Goal: Information Seeking & Learning: Learn about a topic

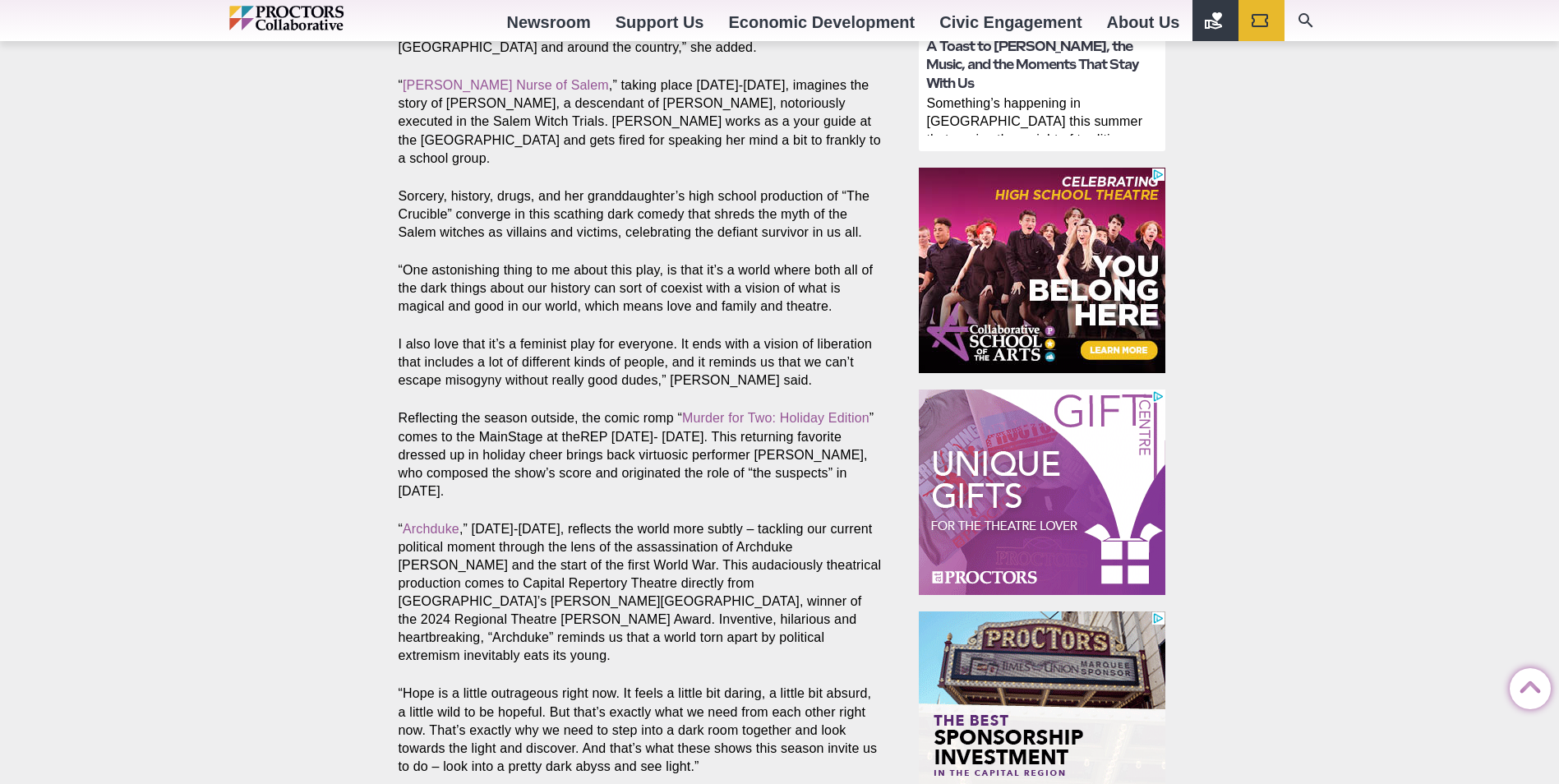
scroll to position [986, 0]
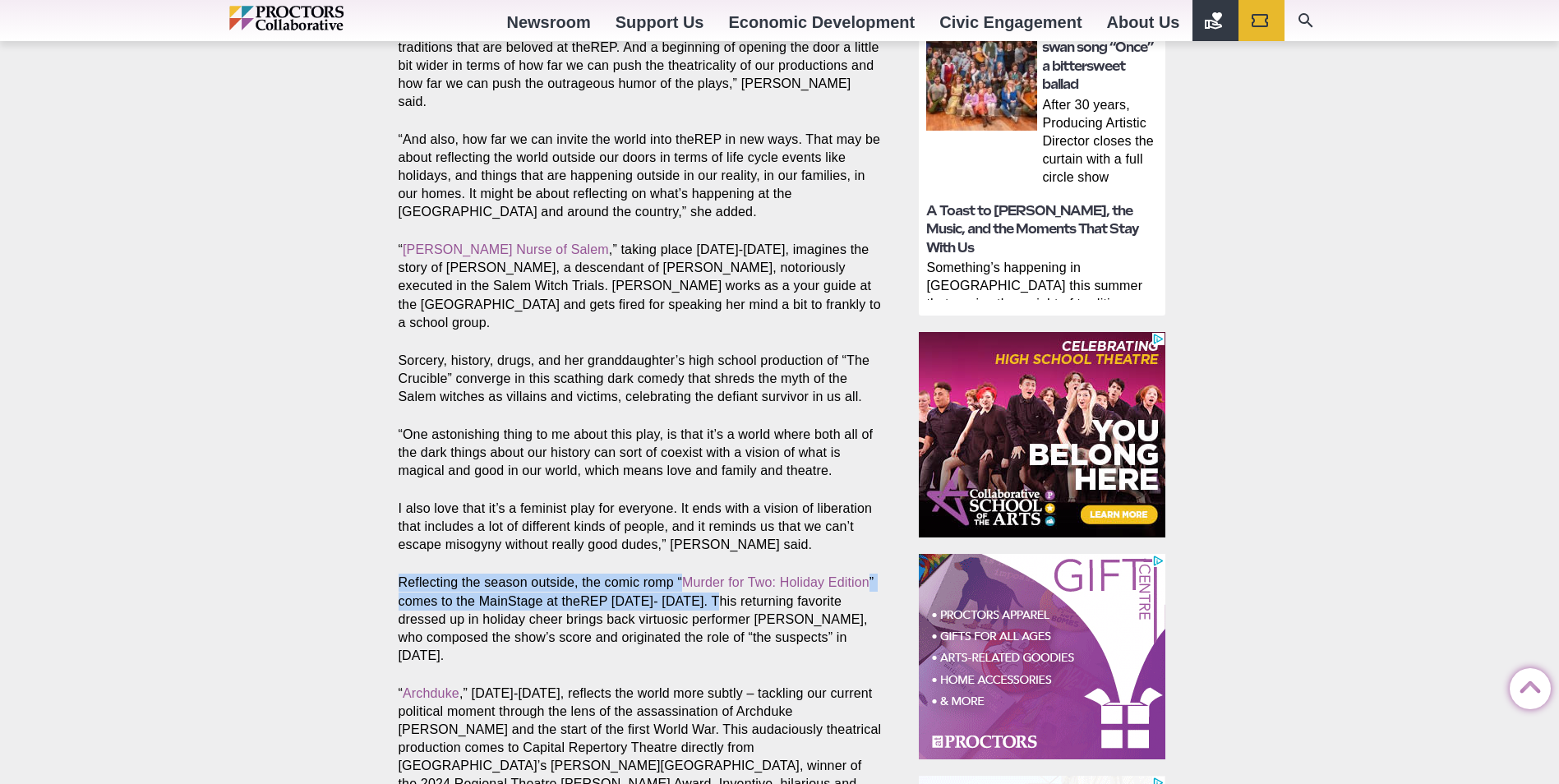
drag, startPoint x: 400, startPoint y: 505, endPoint x: 715, endPoint y: 529, distance: 315.9
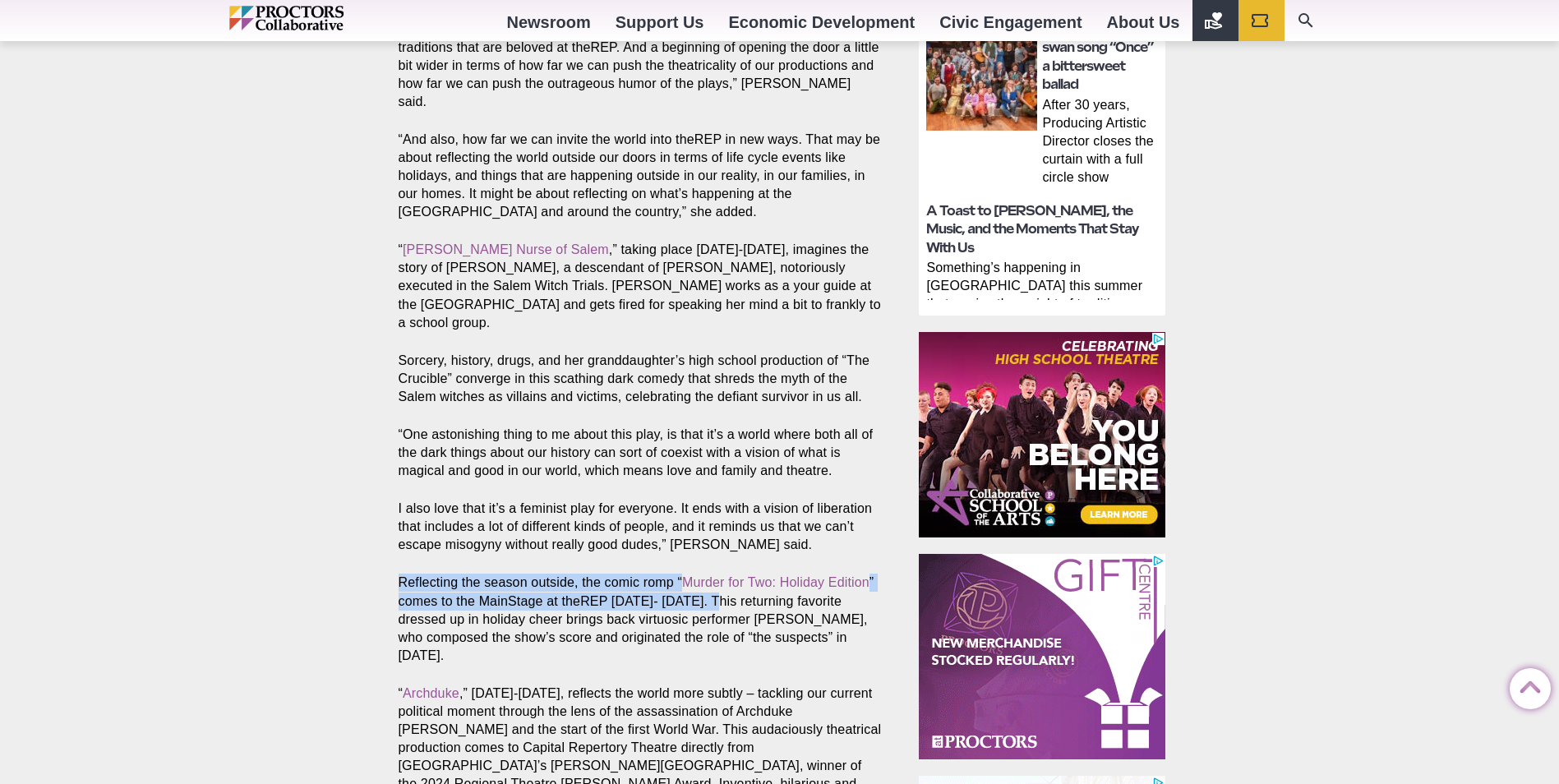
click at [715, 573] on p "Reflecting the season outside, the comic romp “ Murder for Two: Holiday Edition…" at bounding box center [640, 618] width 483 height 90
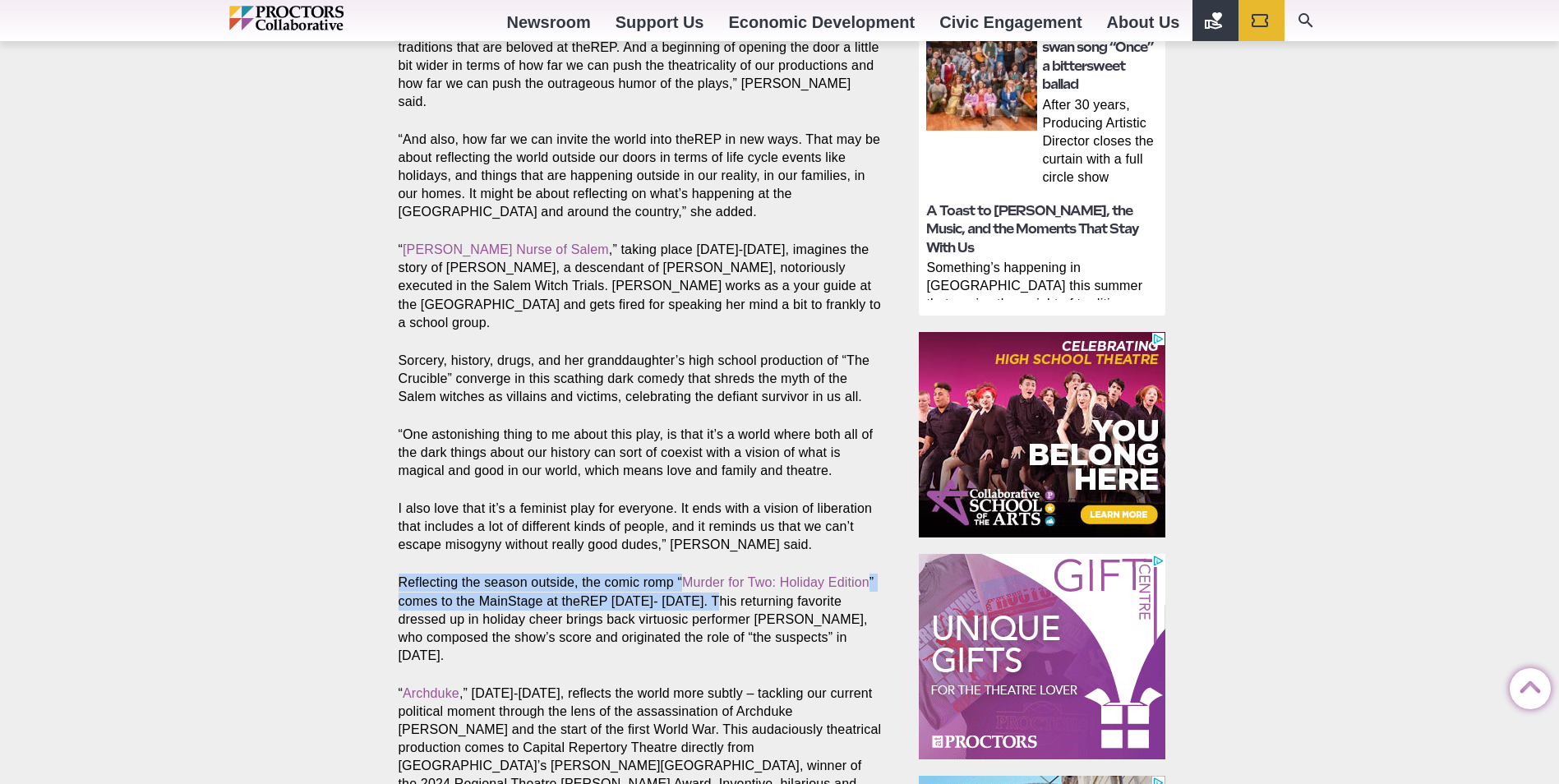
drag, startPoint x: 715, startPoint y: 529, endPoint x: 687, endPoint y: 518, distance: 30.1
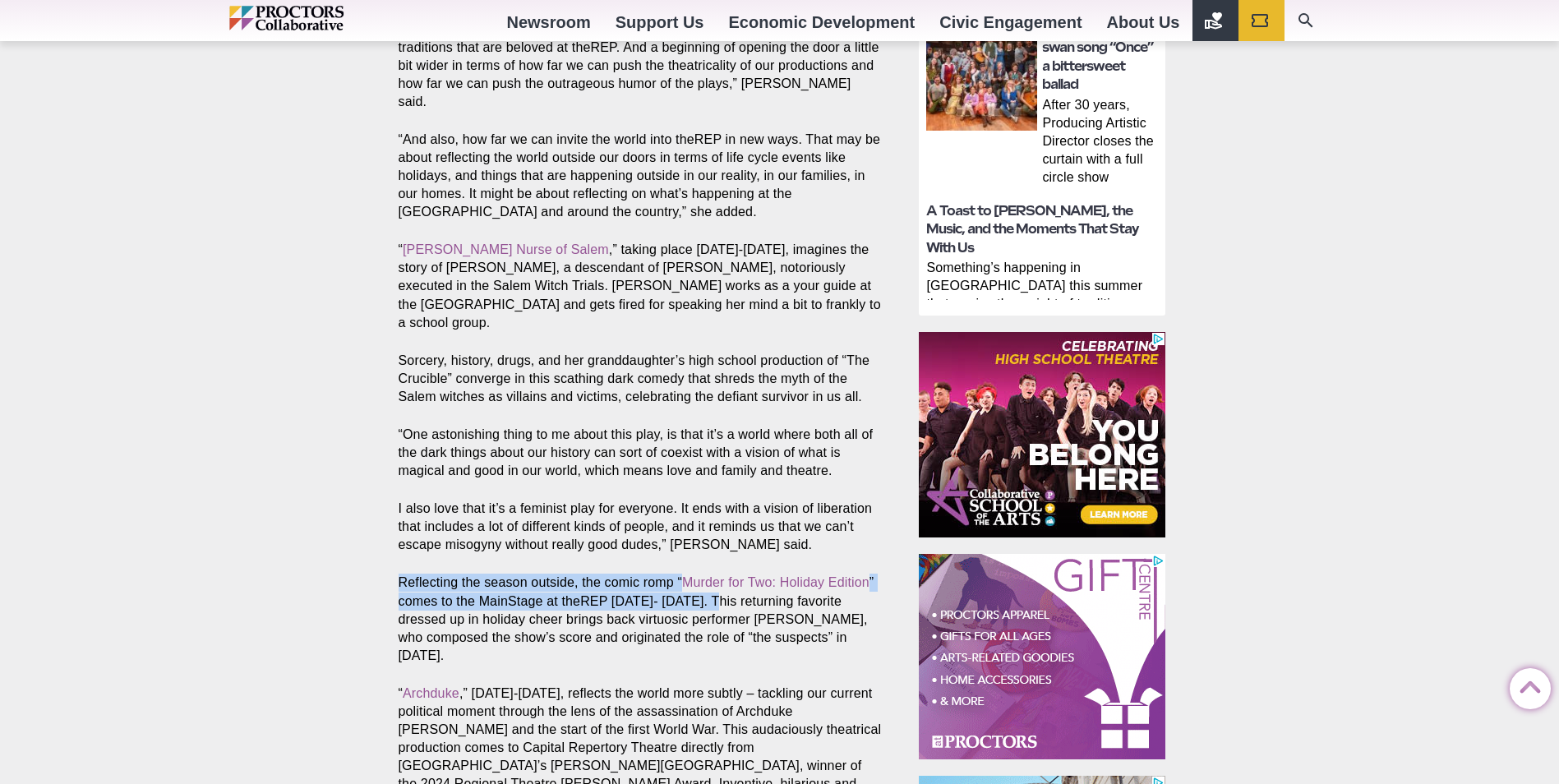
copy p "Reflecting the season outside, the comic romp “ Murder for Two: Holiday Edition…"
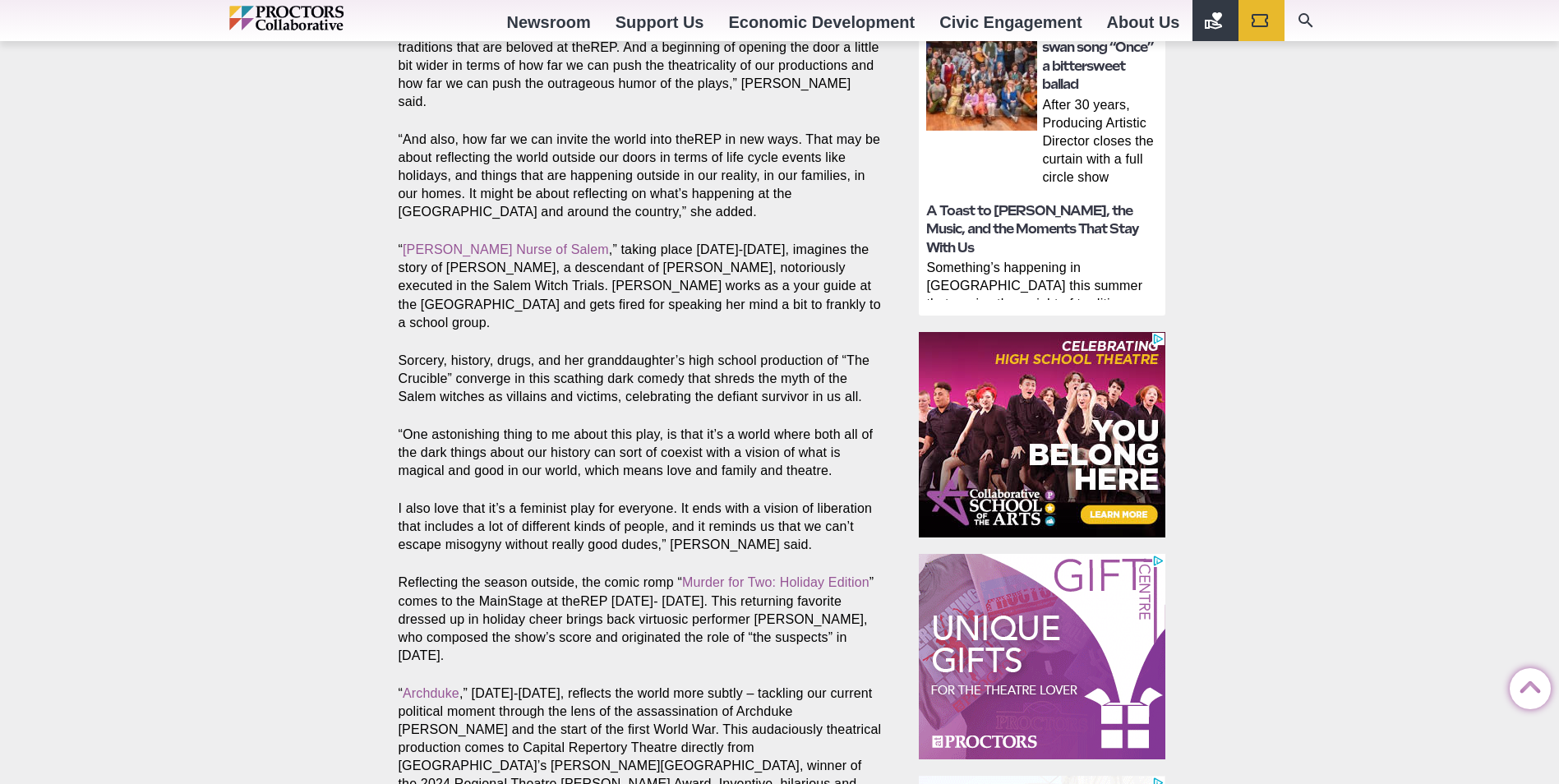
click at [534, 573] on p "Reflecting the season outside, the comic romp “ Murder for Two: Holiday Edition…" at bounding box center [640, 618] width 483 height 90
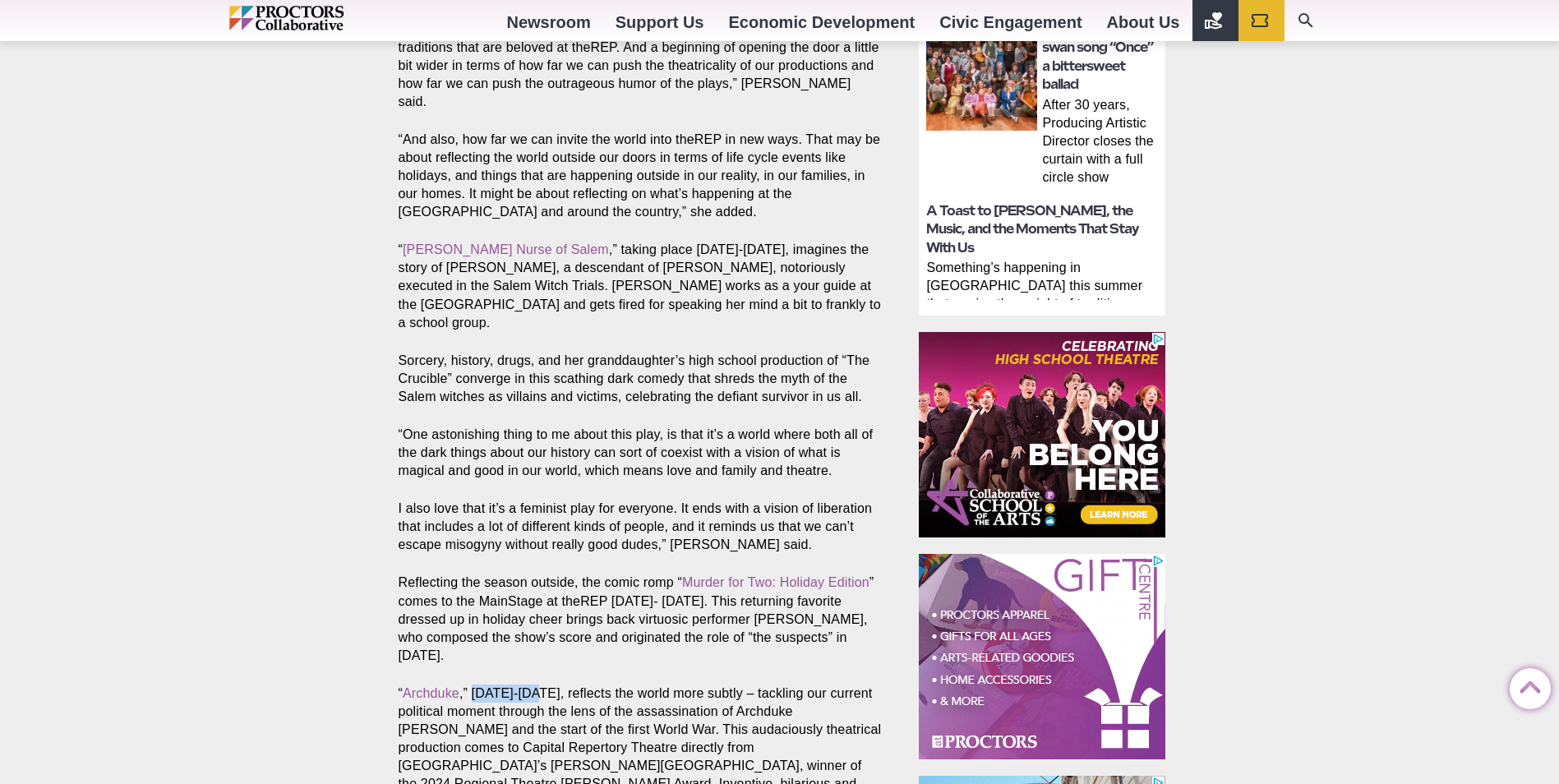
drag, startPoint x: 538, startPoint y: 599, endPoint x: 472, endPoint y: 597, distance: 66.0
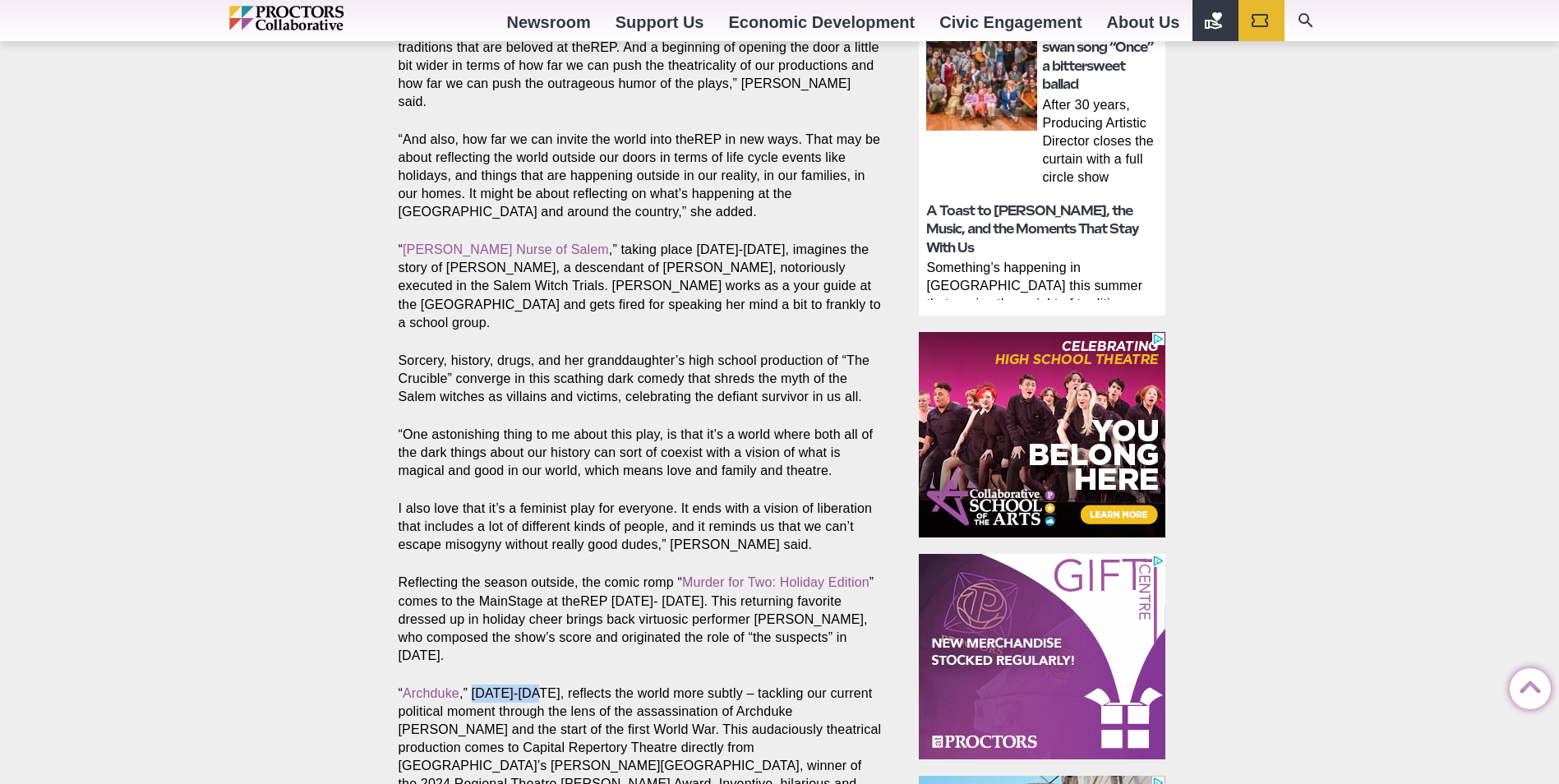
click at [472, 685] on p "“ Archduke ,” [DATE]-[DATE], reflects the world more subtly – tackling our curr…" at bounding box center [640, 757] width 483 height 146
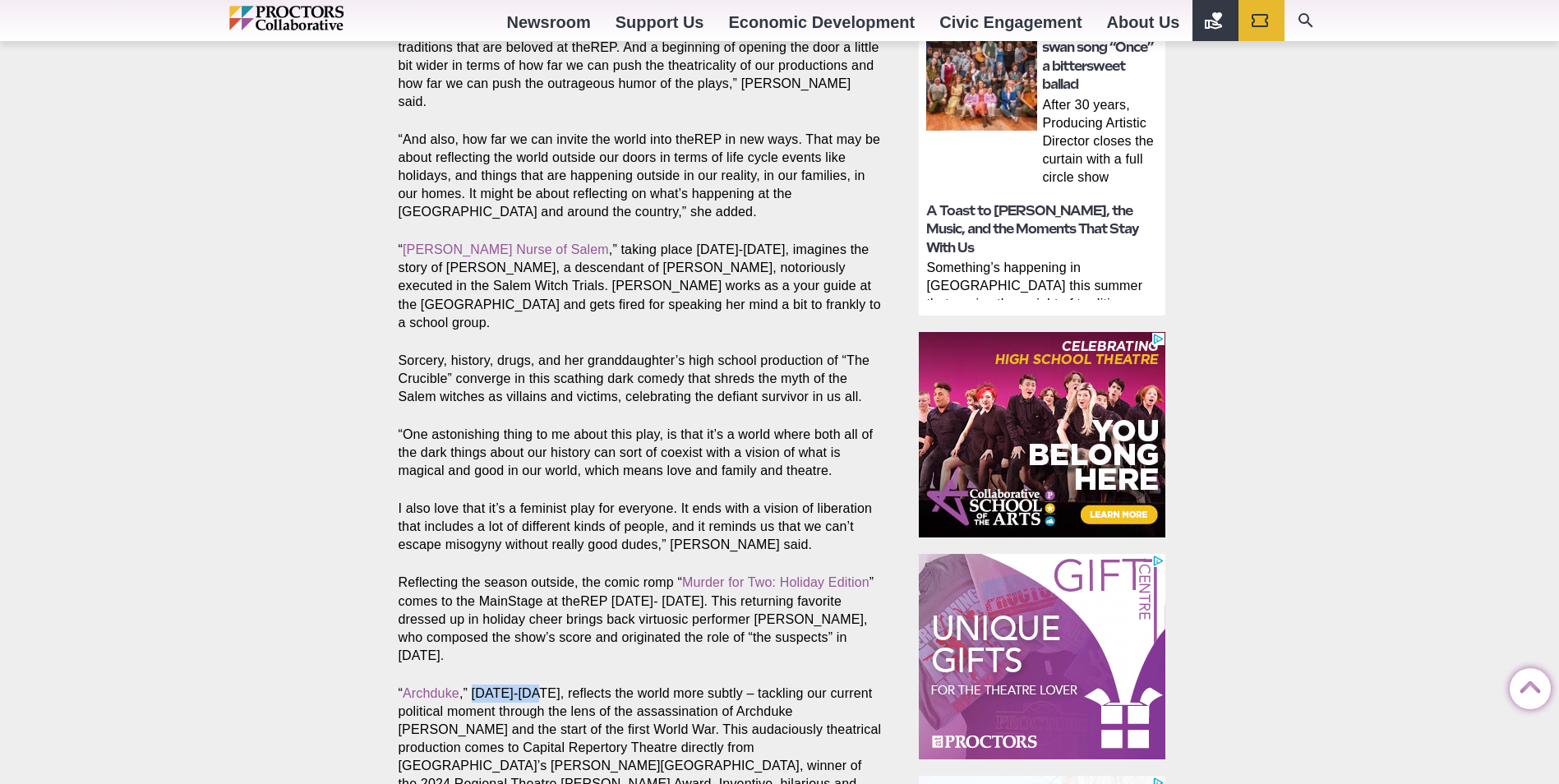
drag, startPoint x: 472, startPoint y: 597, endPoint x: 486, endPoint y: 599, distance: 14.1
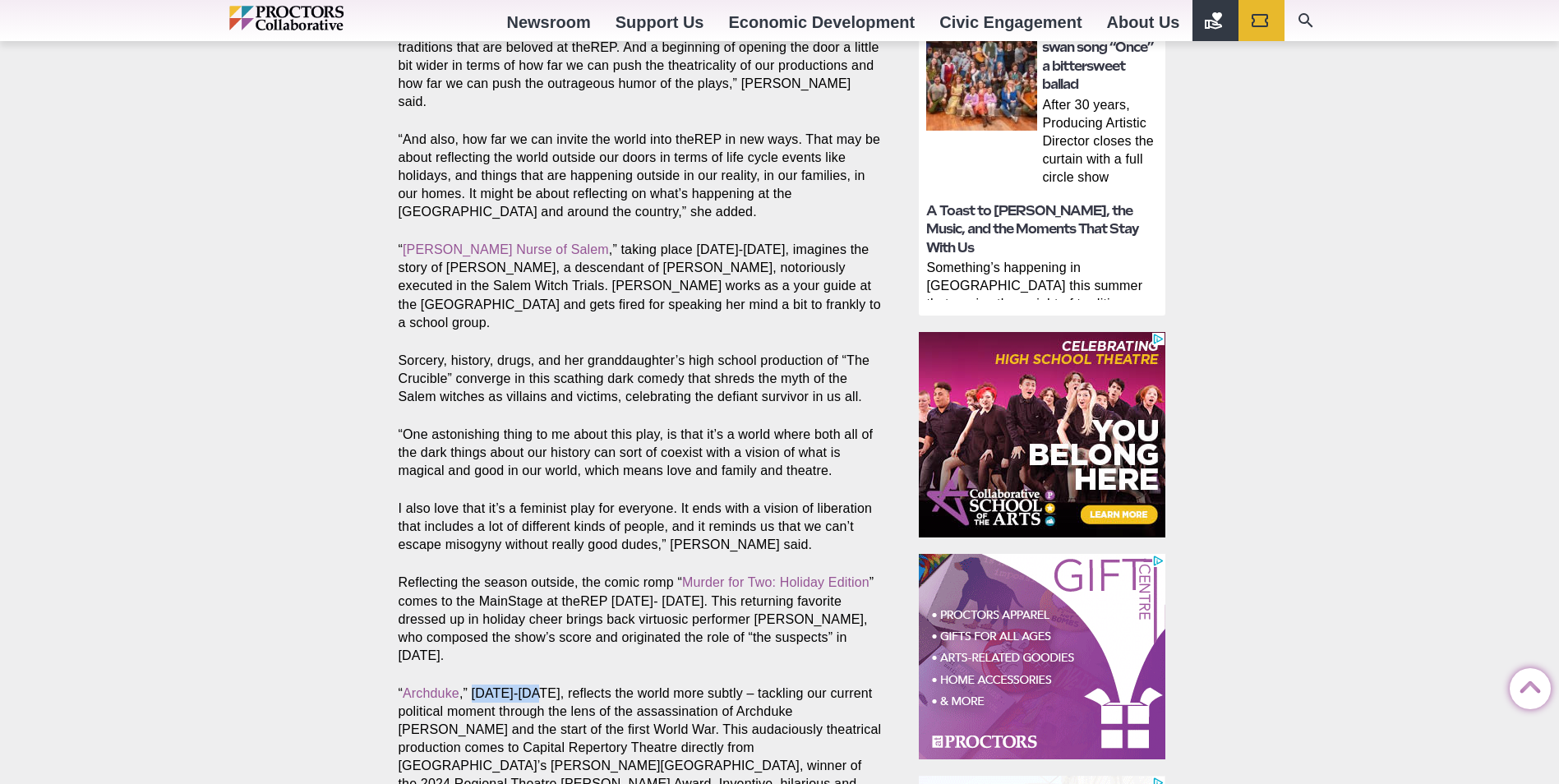
copy p "[DATE]-[DATE]"
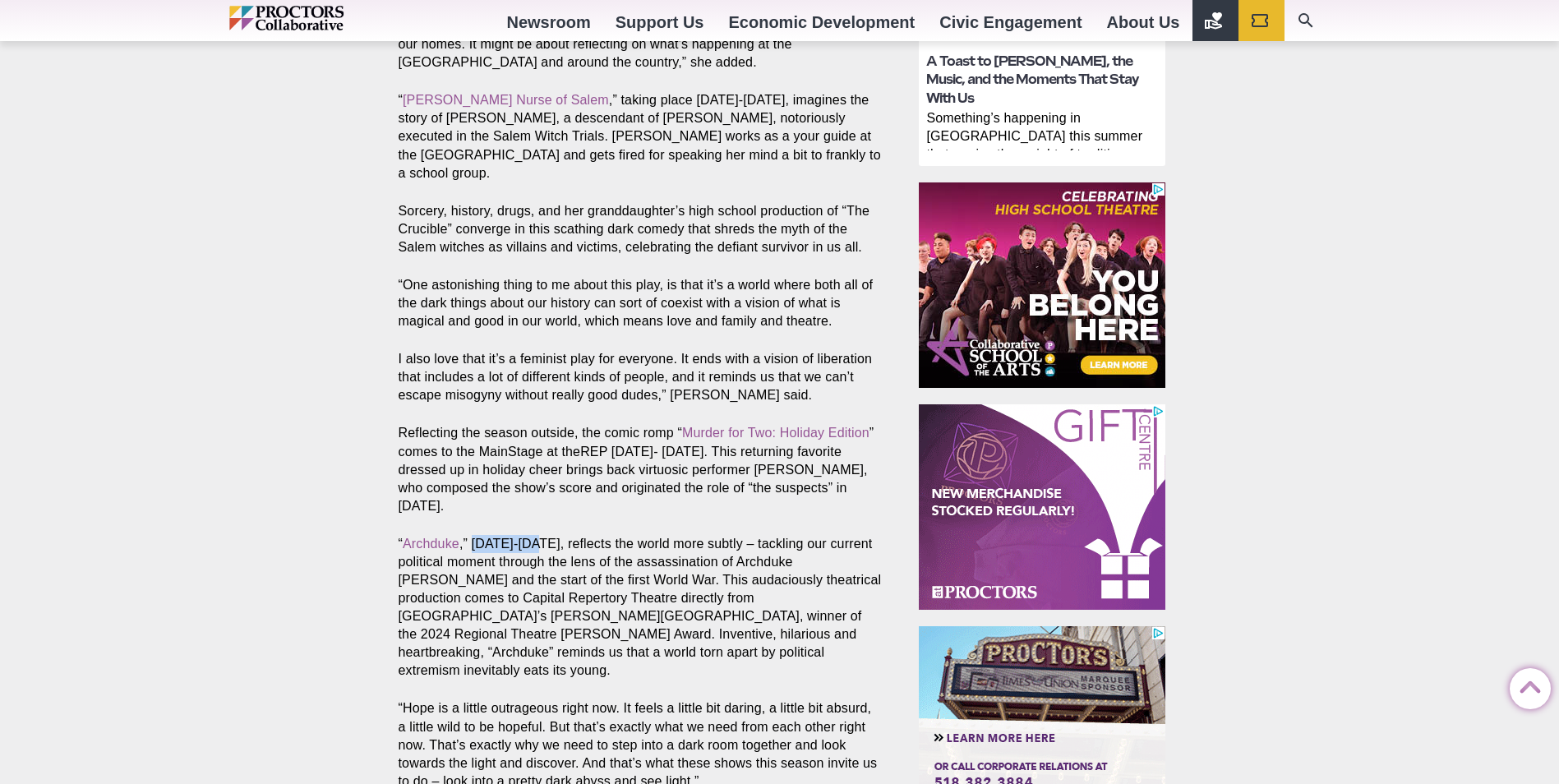
scroll to position [1314, 0]
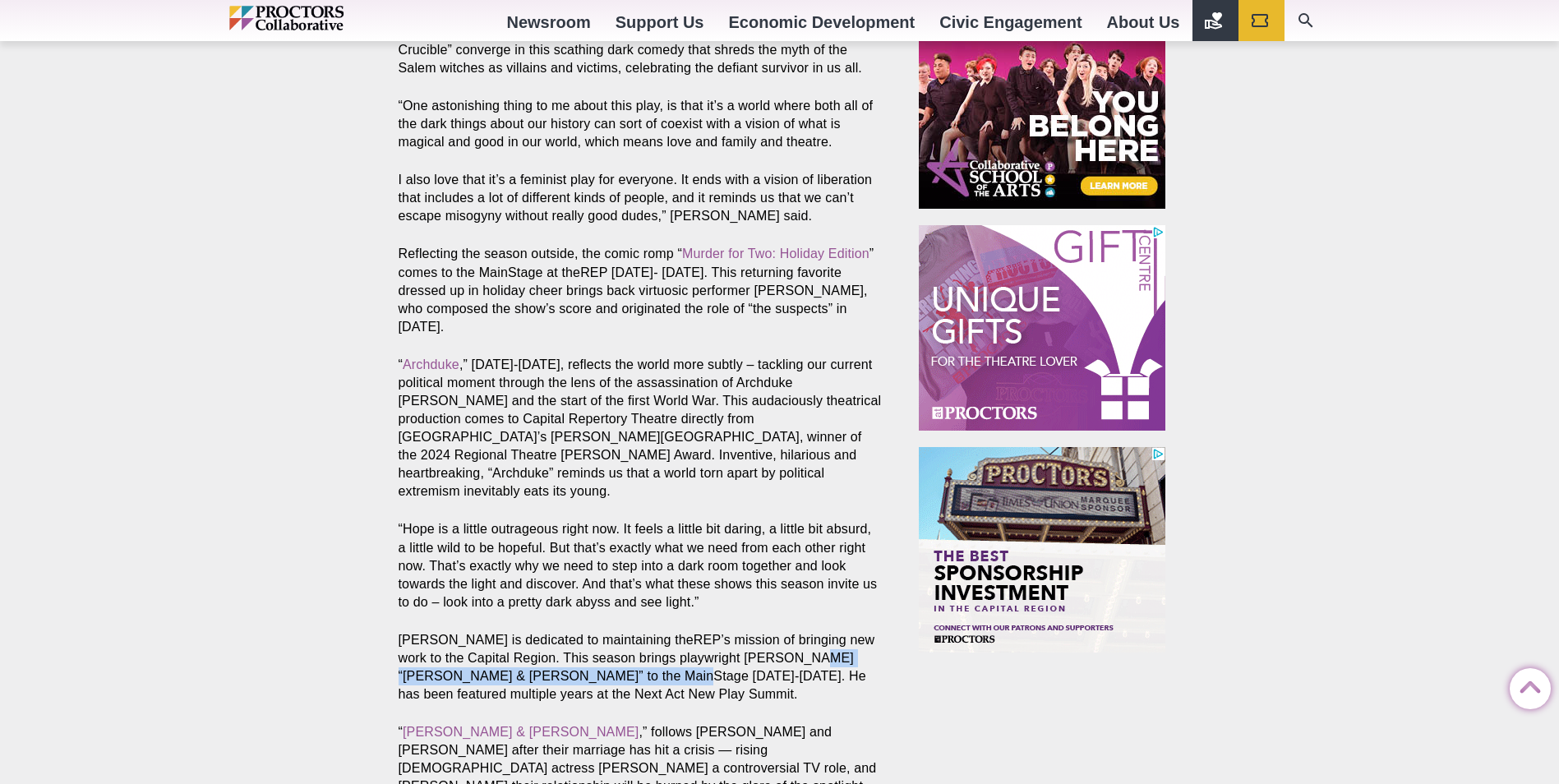
drag, startPoint x: 801, startPoint y: 544, endPoint x: 638, endPoint y: 565, distance: 164.3
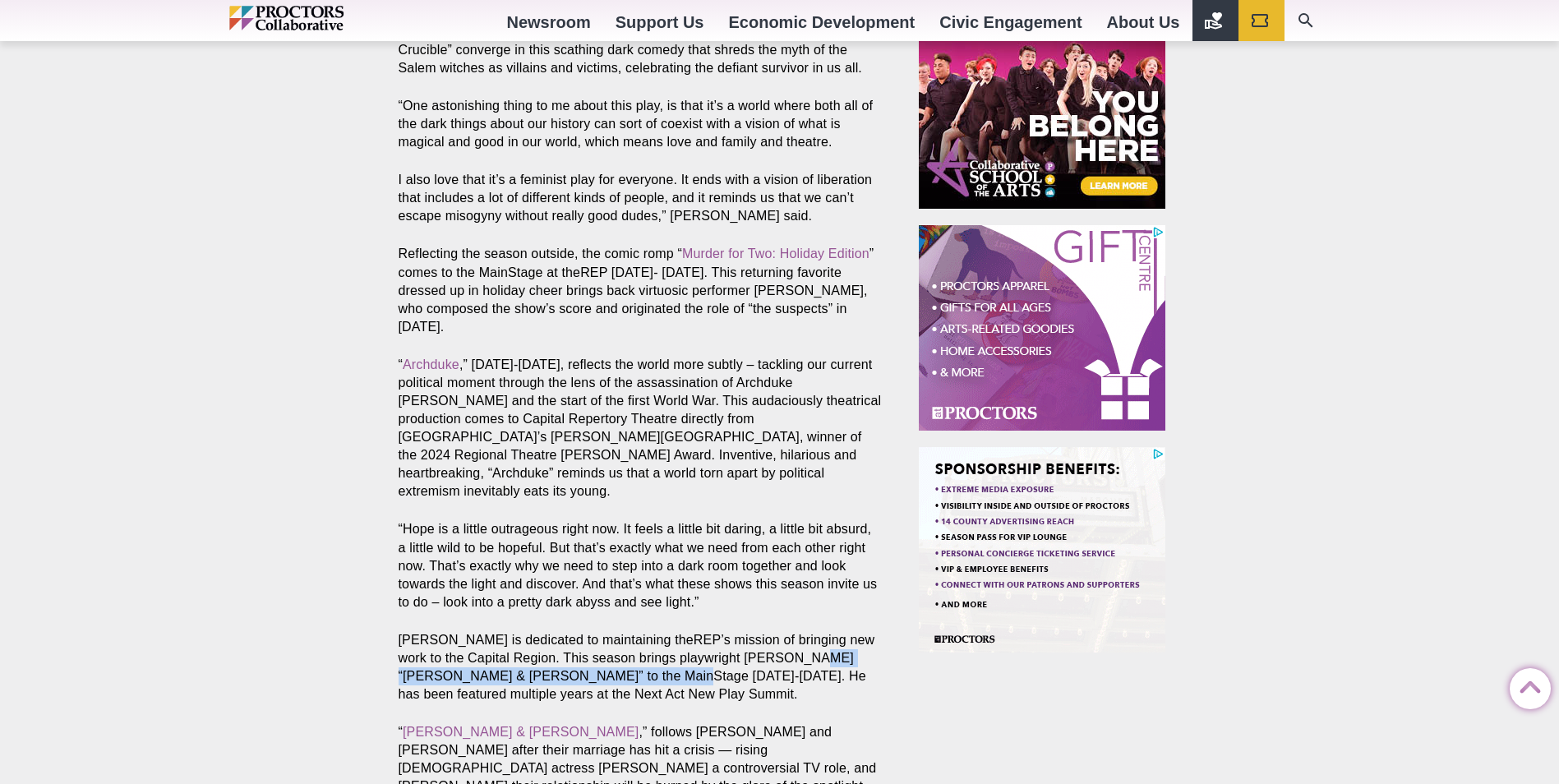
click at [638, 631] on p "[PERSON_NAME] is dedicated to maintaining theREP’s mission of bringing new work…" at bounding box center [640, 667] width 483 height 72
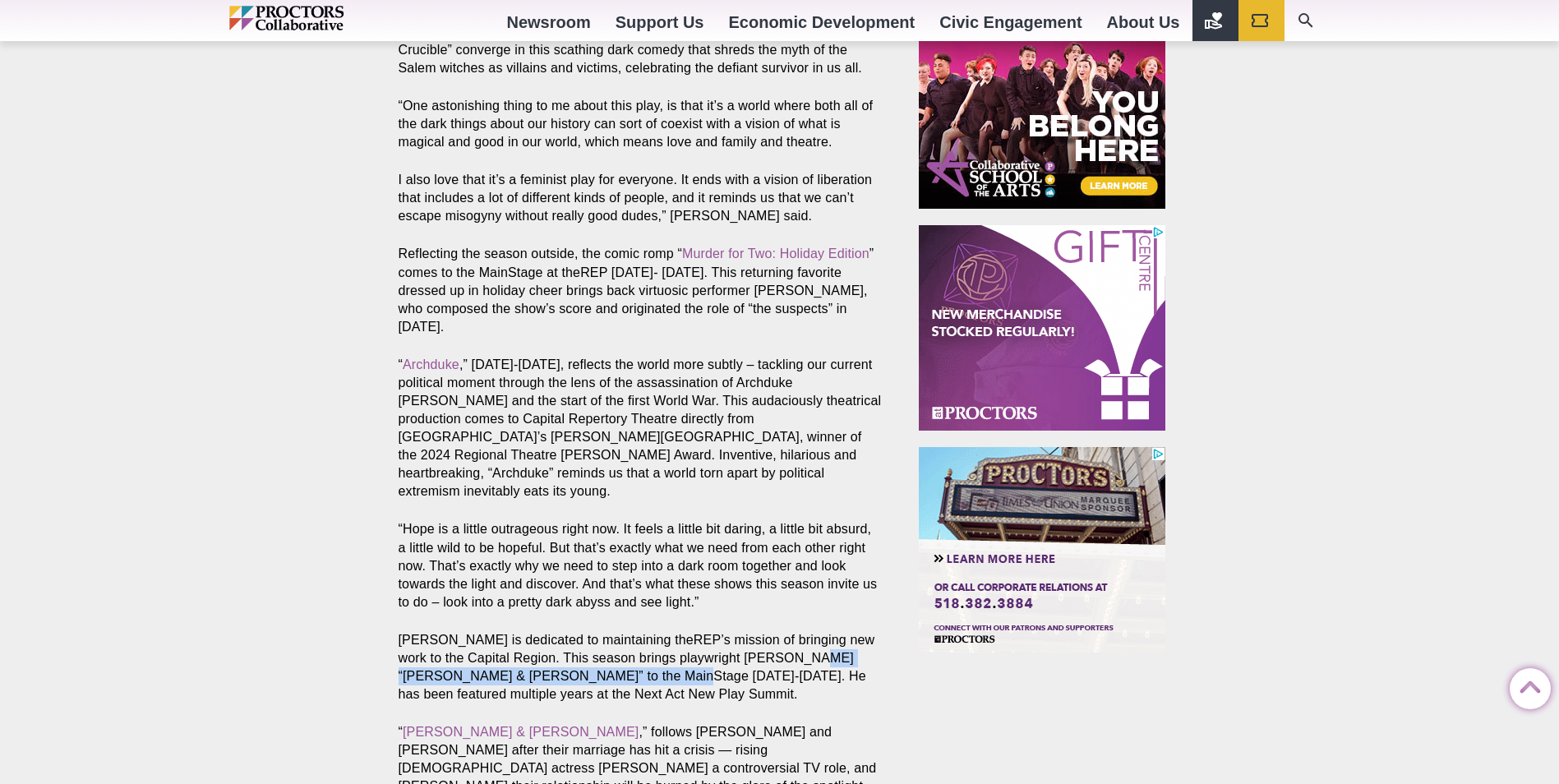
drag, startPoint x: 638, startPoint y: 565, endPoint x: 619, endPoint y: 567, distance: 19.1
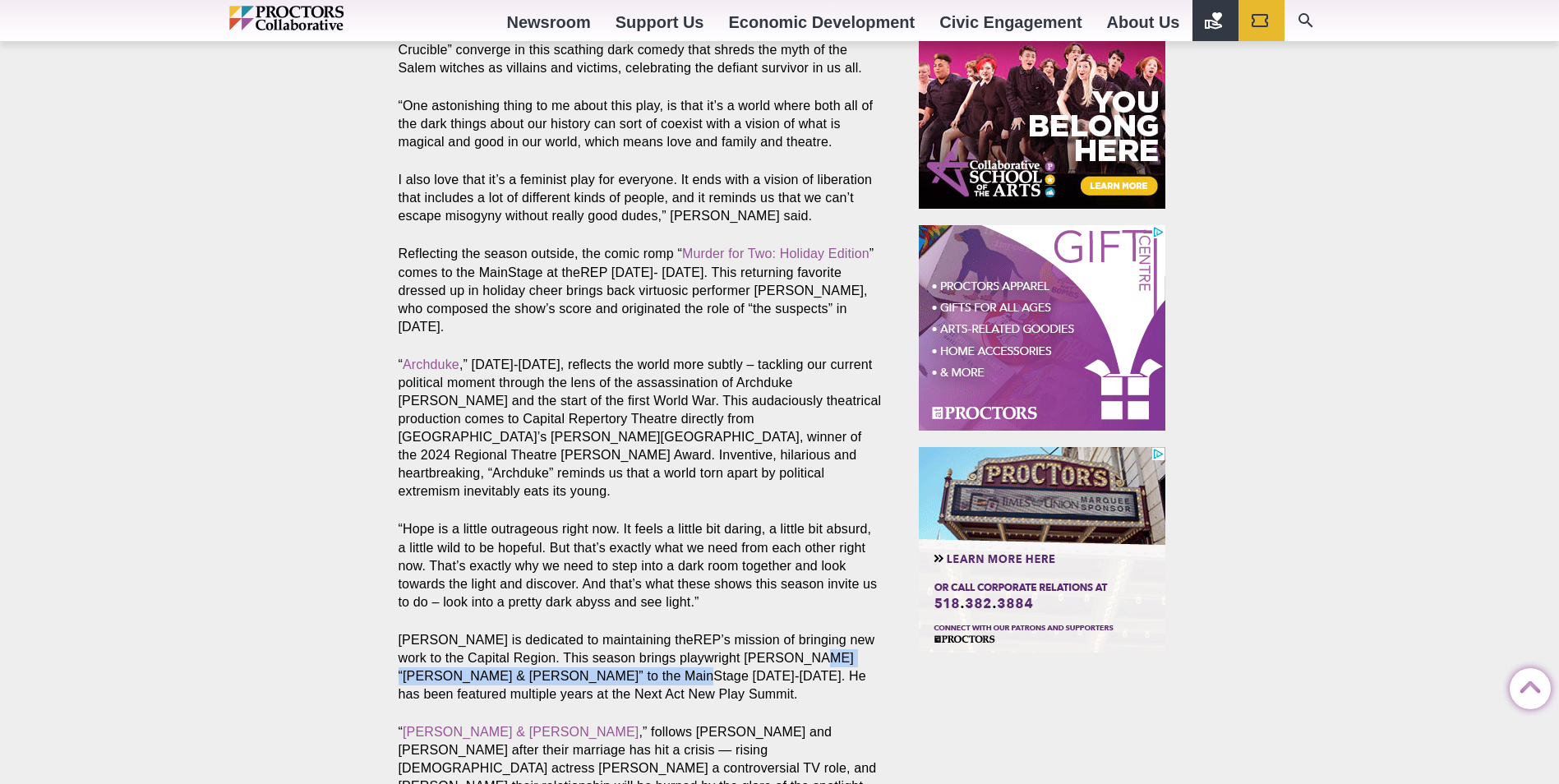
copy p "“[PERSON_NAME] & [PERSON_NAME]” to the MainStage [DATE]-[DATE]"
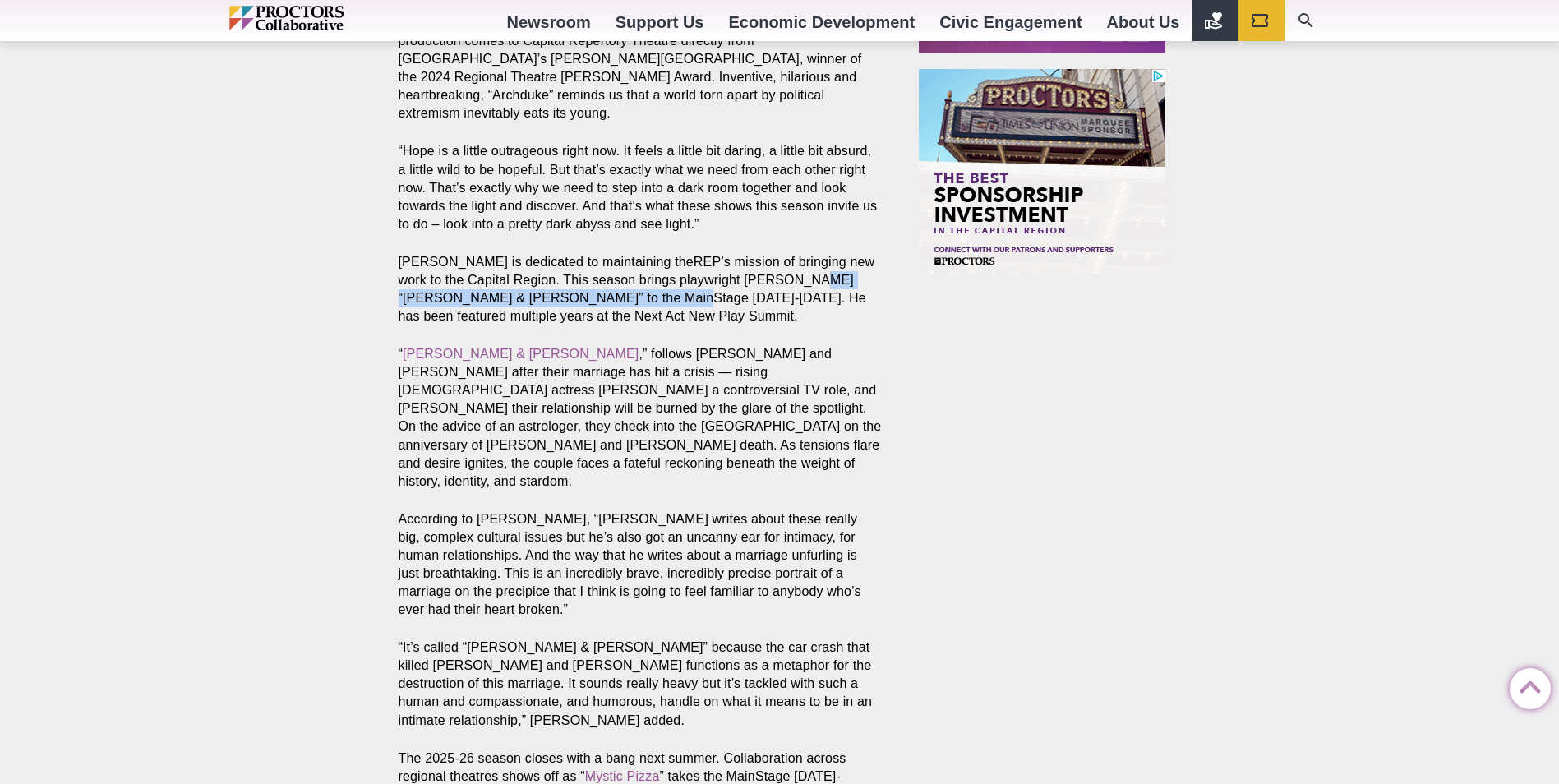
scroll to position [1726, 0]
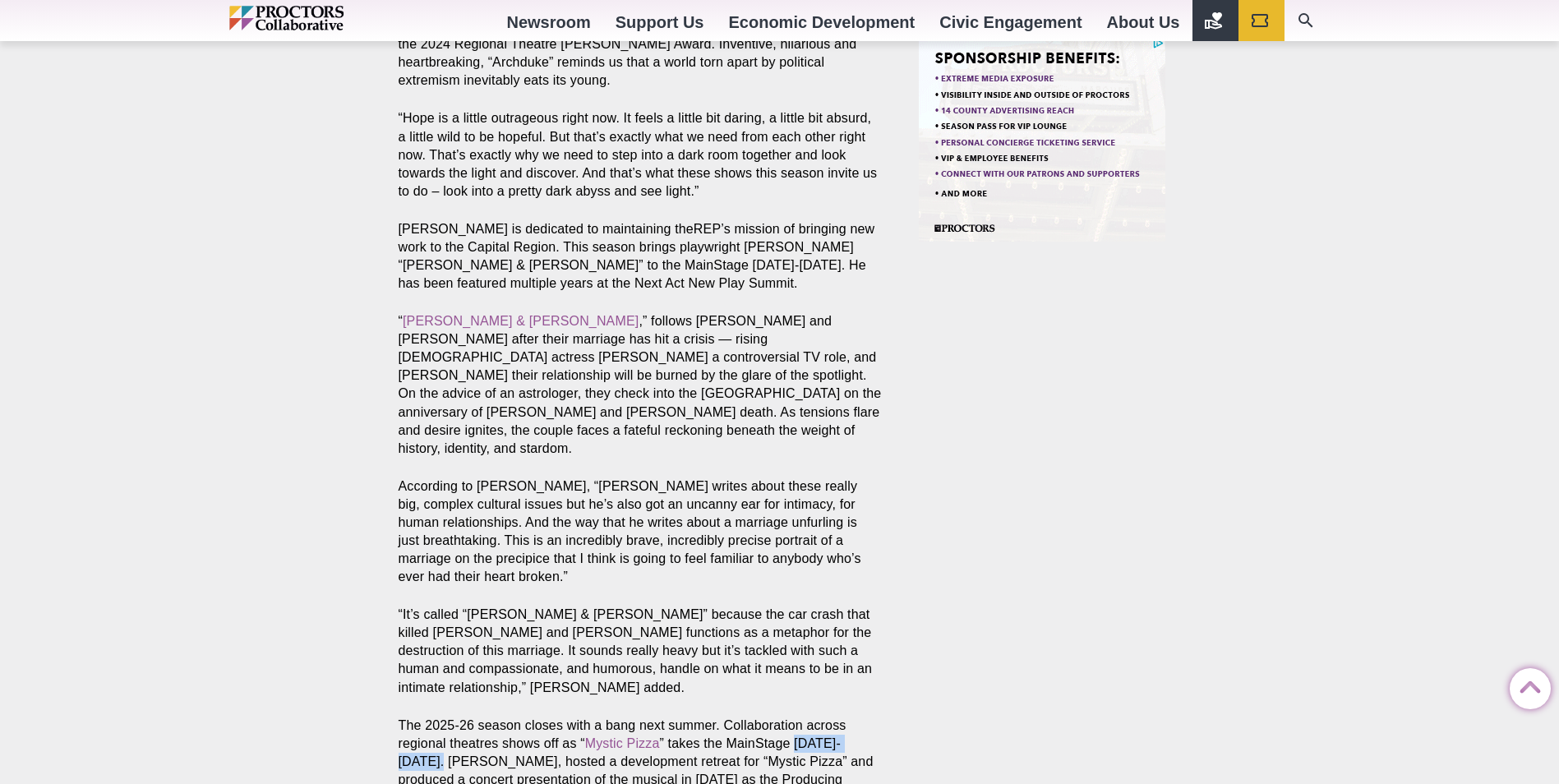
drag, startPoint x: 784, startPoint y: 596, endPoint x: 871, endPoint y: 599, distance: 87.1
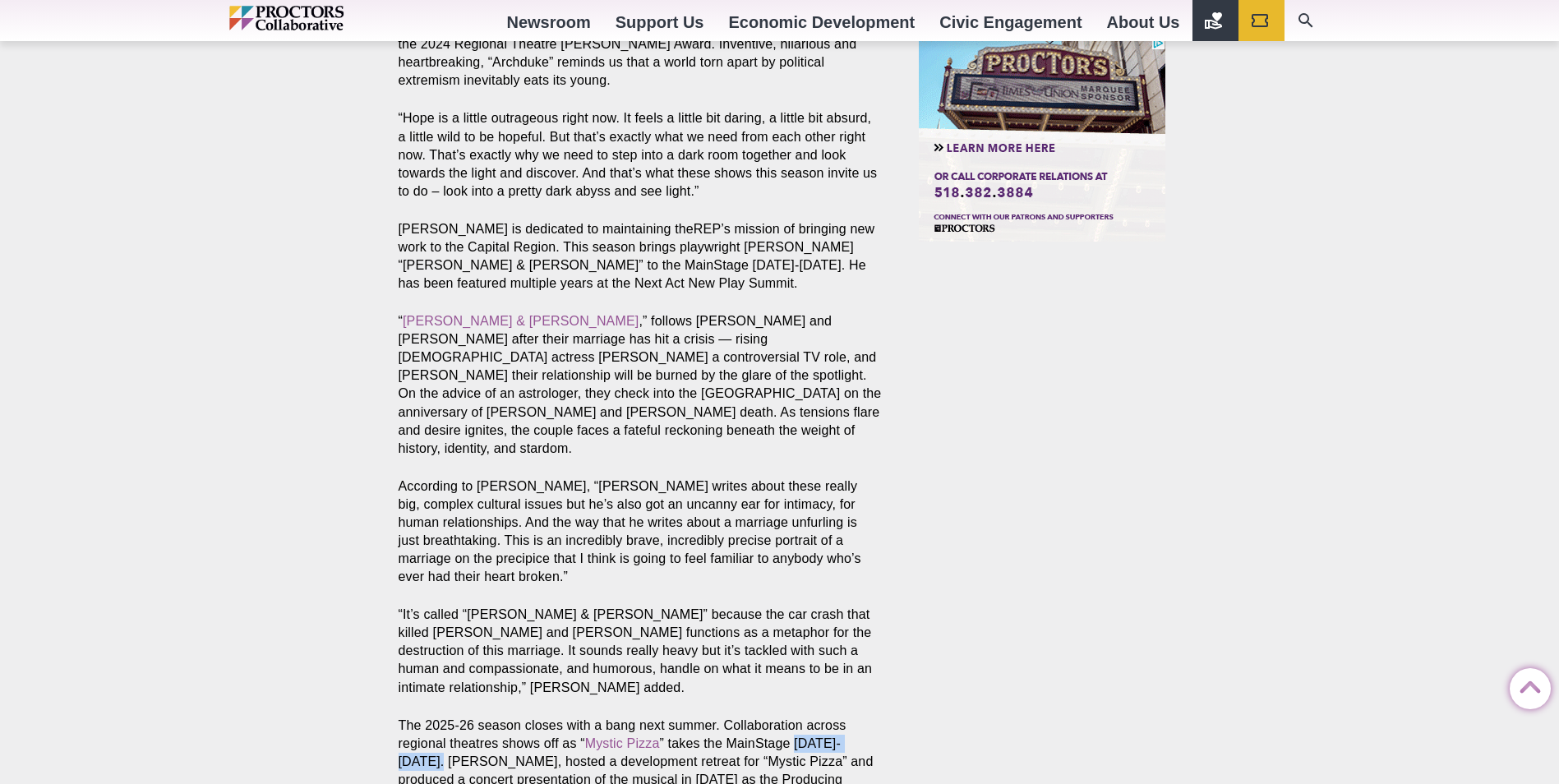
click at [871, 717] on p "The 2025-26 season closes with a bang next summer. Collaboration across regiona…" at bounding box center [640, 761] width 483 height 90
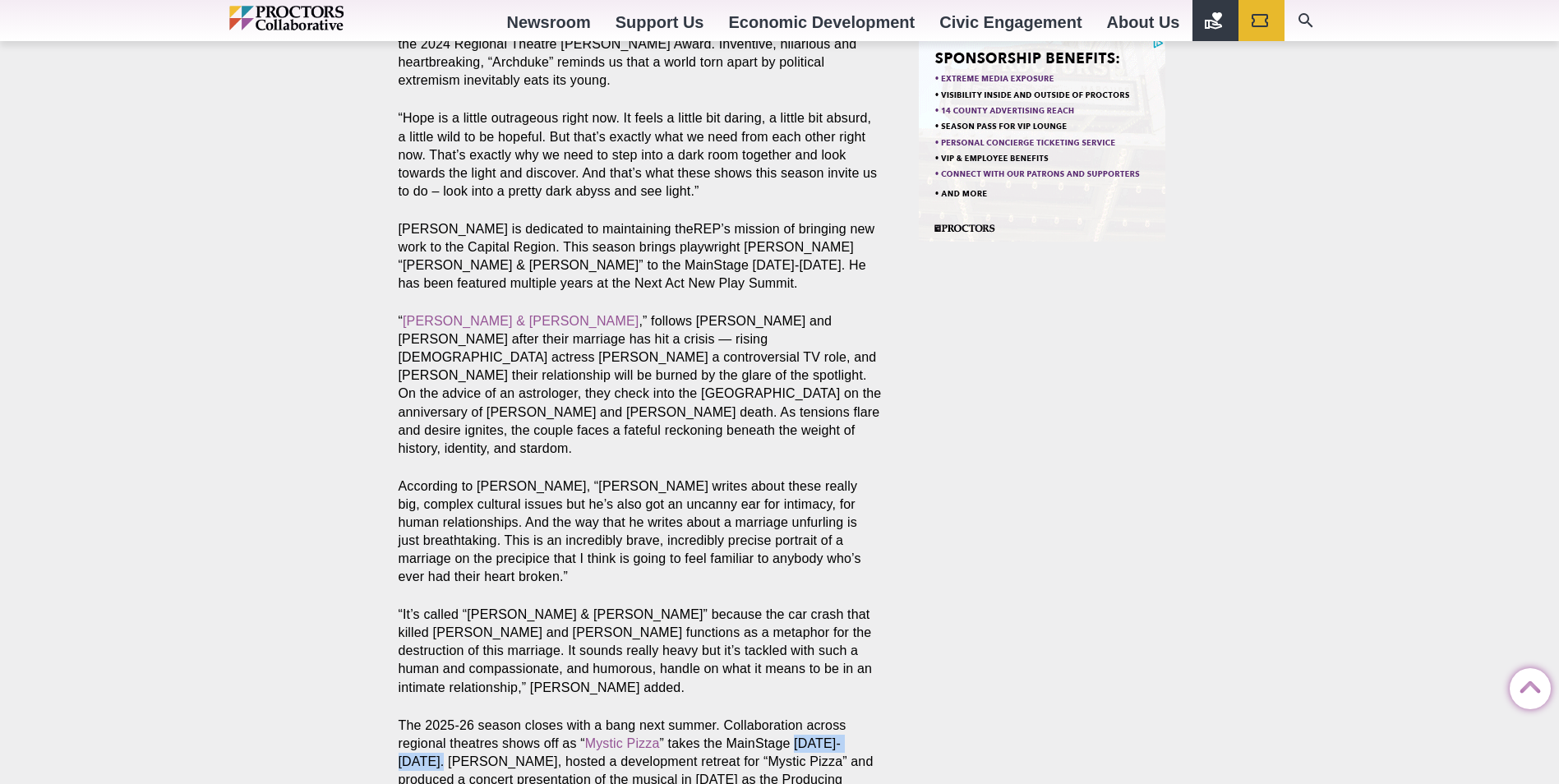
drag, startPoint x: 871, startPoint y: 599, endPoint x: 848, endPoint y: 601, distance: 23.1
copy p "[DATE]- [DATE]"
